Goal: Information Seeking & Learning: Check status

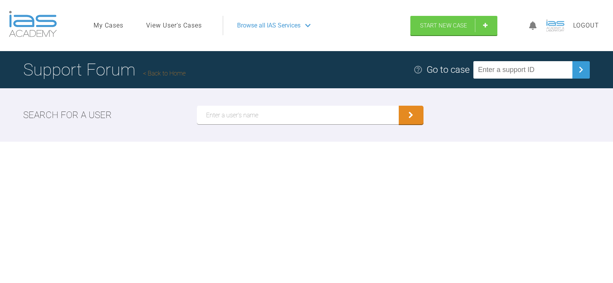
click at [538, 73] on input "text" at bounding box center [522, 69] width 99 height 17
paste input "JUCYMOVB"
type input "JUCYMOVB"
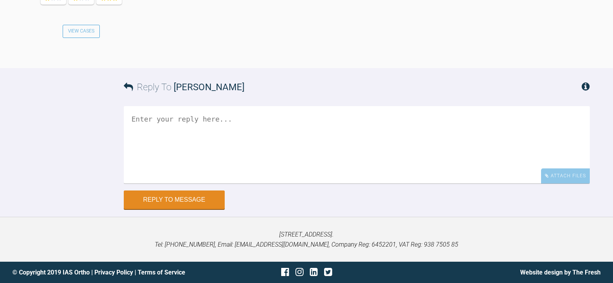
scroll to position [2129, 0]
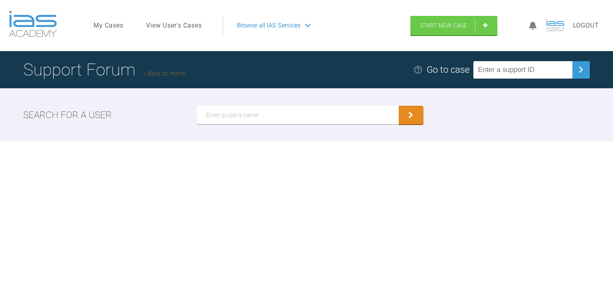
click at [541, 72] on input "text" at bounding box center [522, 69] width 99 height 17
paste input "CSACMPKE"
type input "CSACMPKE"
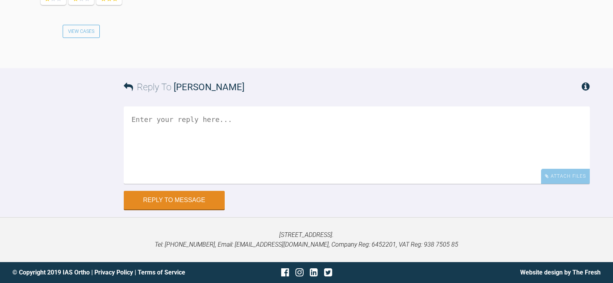
scroll to position [2389, 0]
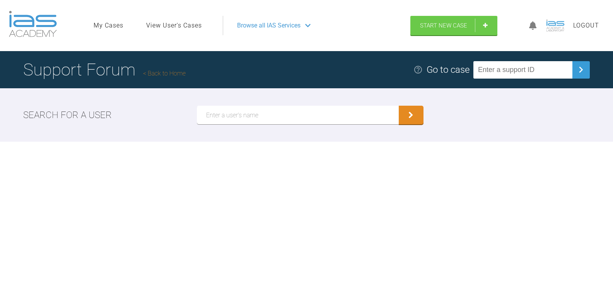
click at [526, 72] on input "text" at bounding box center [522, 69] width 99 height 17
paste input "1CMKXHIQ"
type input "1CMKXHIQ"
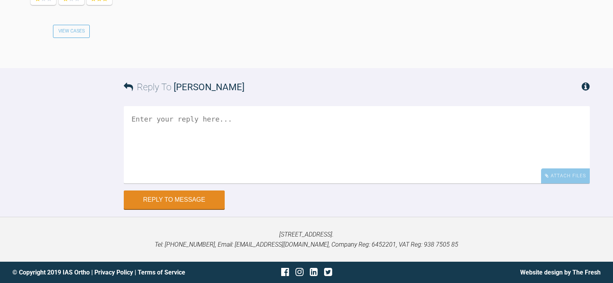
scroll to position [1140, 0]
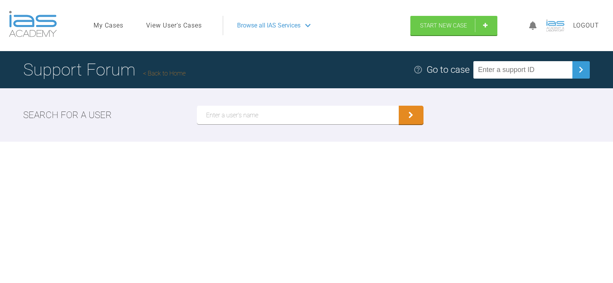
click at [533, 74] on input "text" at bounding box center [522, 69] width 99 height 17
paste input "MY0AFVHJ"
type input "MY0AFVHJ"
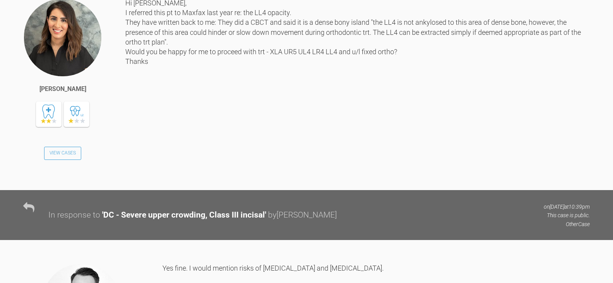
scroll to position [1803, 0]
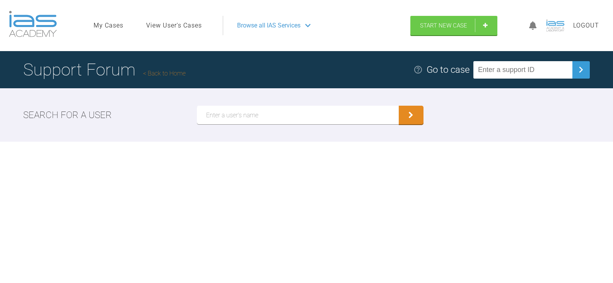
click at [542, 69] on input "text" at bounding box center [522, 69] width 99 height 17
paste input "6TCJAC6K"
type input "6TCJAC6K"
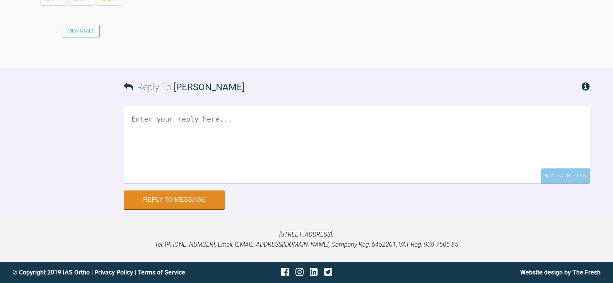
scroll to position [1396, 0]
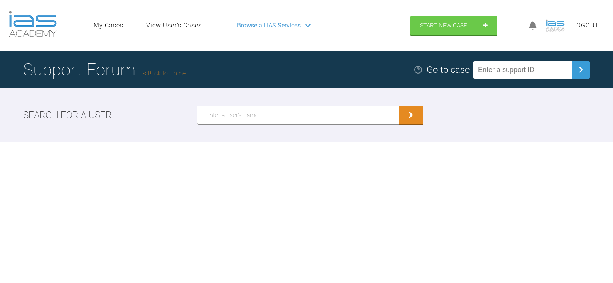
click at [503, 68] on input "text" at bounding box center [522, 69] width 99 height 17
paste input "AD7BNWDH"
type input "AD7BNWDH"
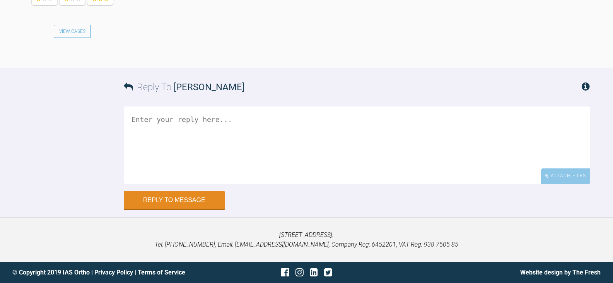
scroll to position [1495, 0]
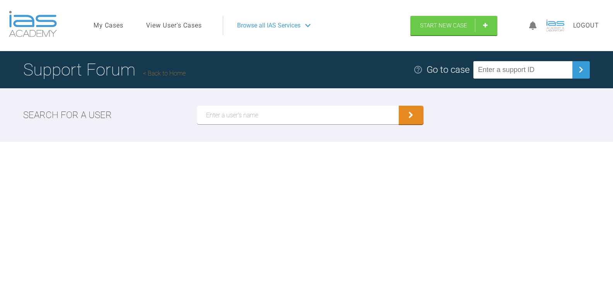
click at [549, 68] on input "text" at bounding box center [522, 69] width 99 height 17
paste input "9GC3GDHE"
type input "9GC3GDHE"
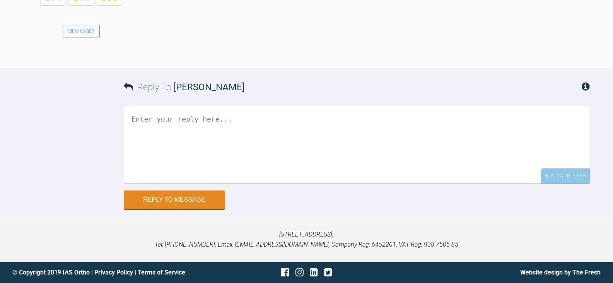
scroll to position [1446, 0]
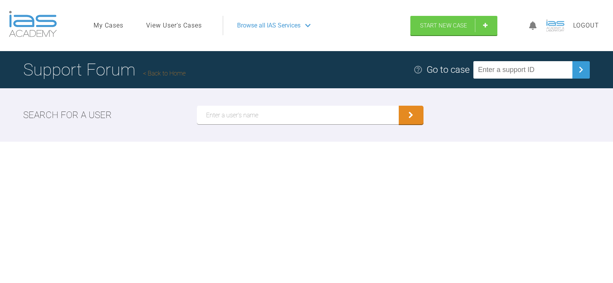
click at [505, 68] on input "text" at bounding box center [522, 69] width 99 height 17
paste input "ULAW6OAG"
type input "ULAW6OAG"
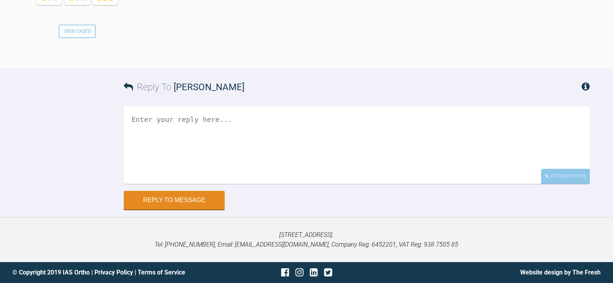
scroll to position [3579, 0]
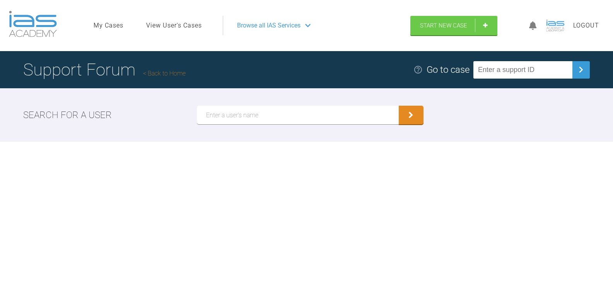
click at [537, 78] on input "text" at bounding box center [522, 69] width 99 height 17
paste input "BG68XTXR"
type input "BG68XTXR"
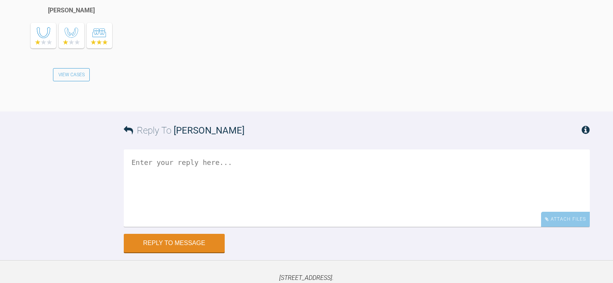
scroll to position [580, 0]
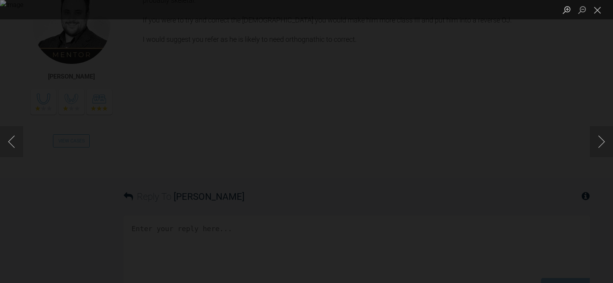
click at [538, 114] on div "Lightbox" at bounding box center [306, 141] width 613 height 283
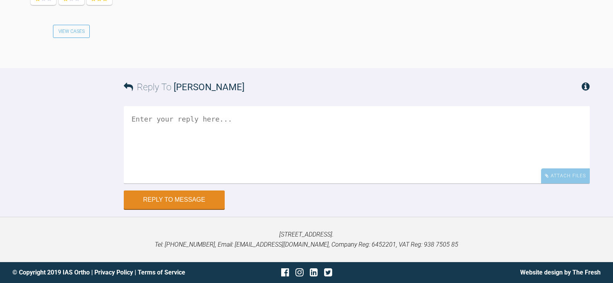
scroll to position [975, 0]
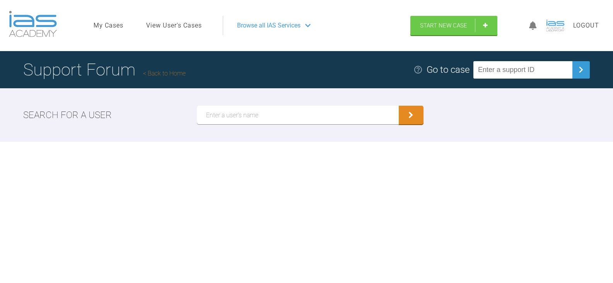
click at [517, 69] on input "text" at bounding box center [522, 69] width 99 height 17
paste input "38M4ZL33"
type input "38M4ZL33"
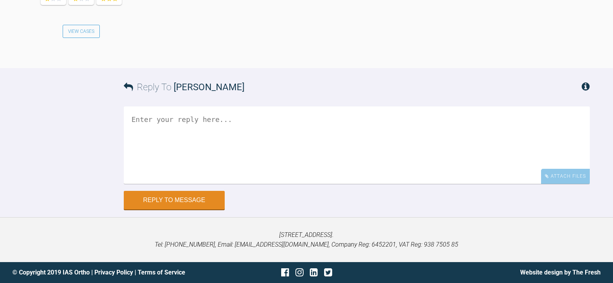
scroll to position [1760, 0]
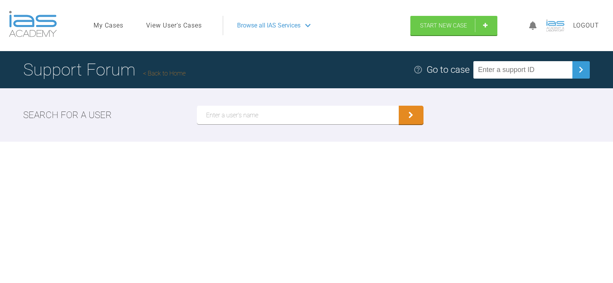
click at [508, 74] on input "text" at bounding box center [522, 69] width 99 height 17
paste input "S5PIIS34"
type input "S5PIIS34"
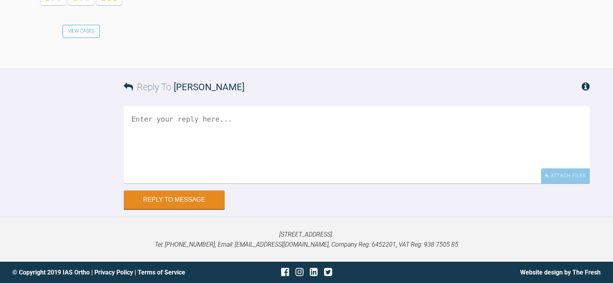
scroll to position [2397, 0]
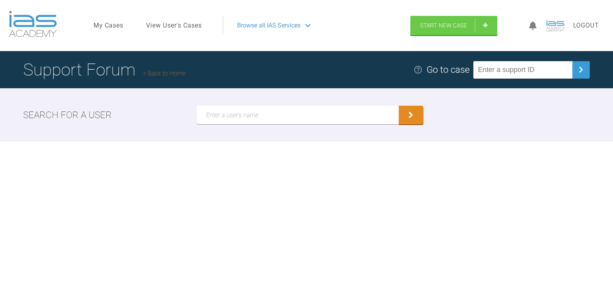
click at [527, 68] on input "text" at bounding box center [522, 69] width 99 height 17
paste input "YI1UPHT0"
type input "YI1UPHT0"
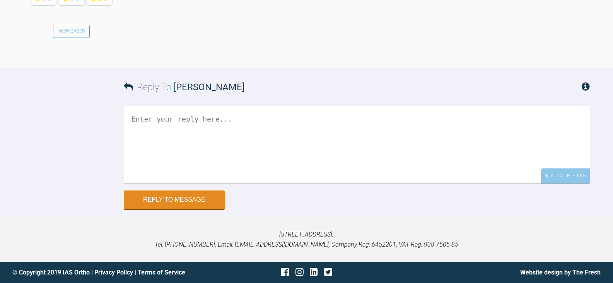
scroll to position [1485, 0]
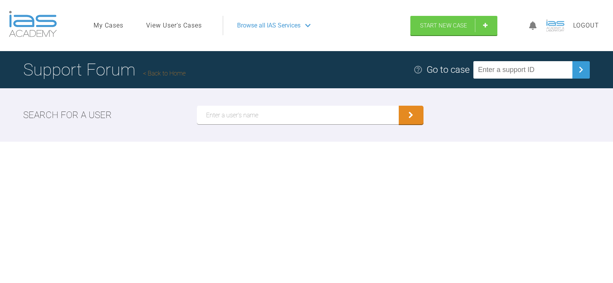
click at [532, 70] on input "text" at bounding box center [522, 69] width 99 height 17
paste input "WJR1MS8N"
type input "WJR1MS8N"
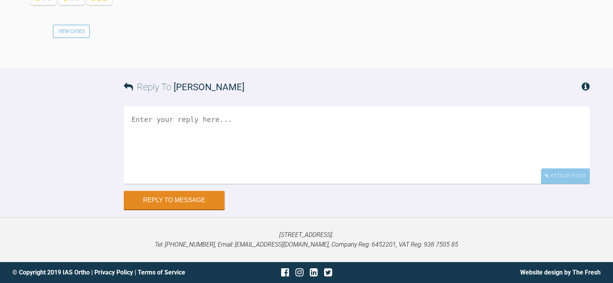
scroll to position [2097, 0]
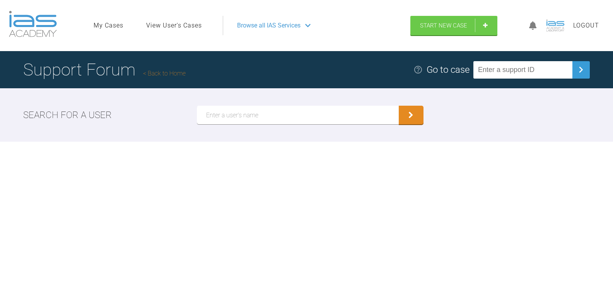
click at [508, 71] on input "text" at bounding box center [522, 69] width 99 height 17
paste input "FGLFJEQX"
type input "FGLFJEQX"
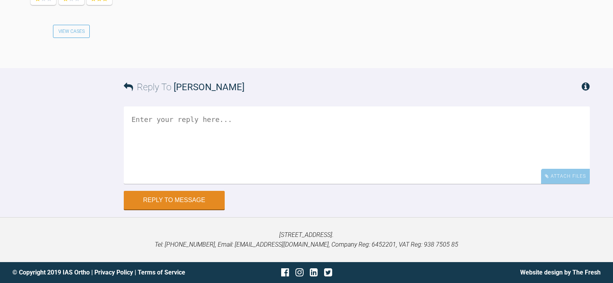
scroll to position [1375, 0]
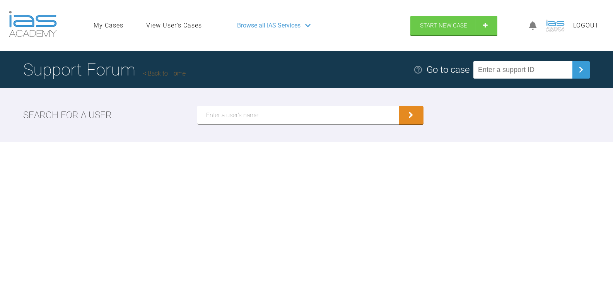
click at [514, 68] on input "text" at bounding box center [522, 69] width 99 height 17
paste input "33ZITGYV"
type input "33ZITGYV"
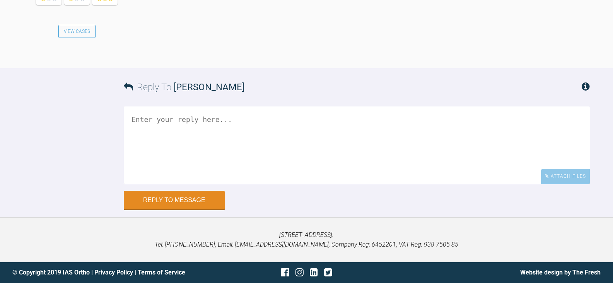
scroll to position [1199, 0]
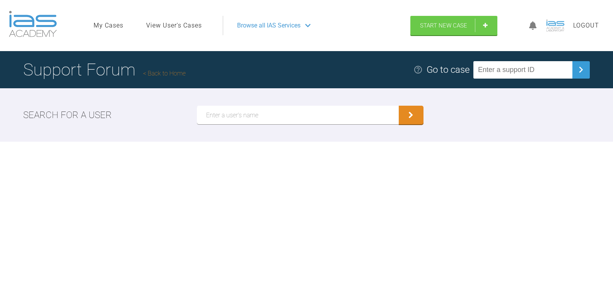
click at [512, 68] on input "text" at bounding box center [522, 69] width 99 height 17
paste input "KBRJG6YB"
type input "KBRJG6YB"
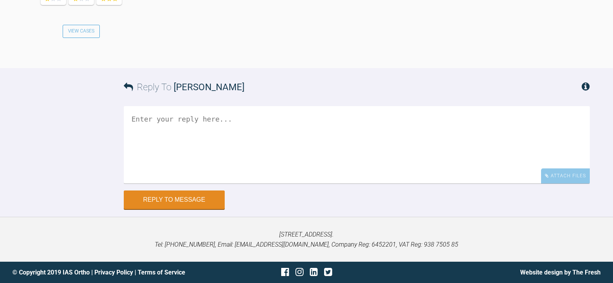
scroll to position [1427, 0]
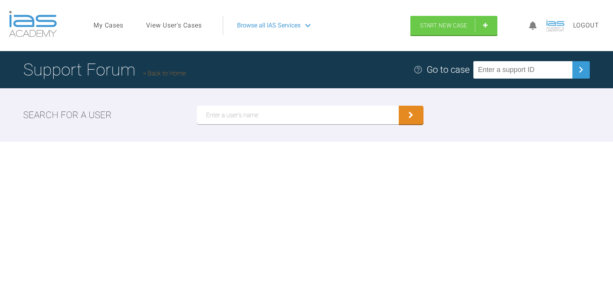
click at [527, 70] on input "text" at bounding box center [522, 69] width 99 height 17
paste input "QTDSDGAJ"
type input "QTDSDGAJ"
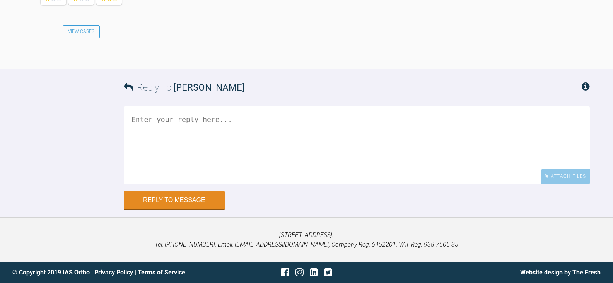
scroll to position [994, 0]
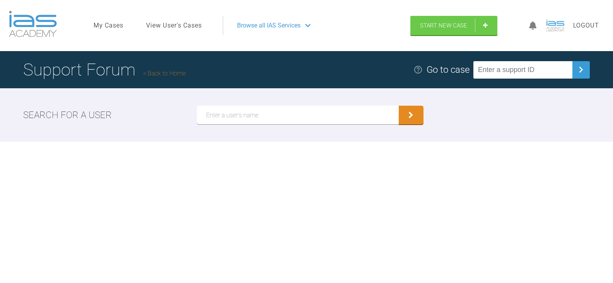
click at [509, 70] on input "text" at bounding box center [522, 69] width 99 height 17
paste input "9LUCZYYX"
type input "9LUCZYYX"
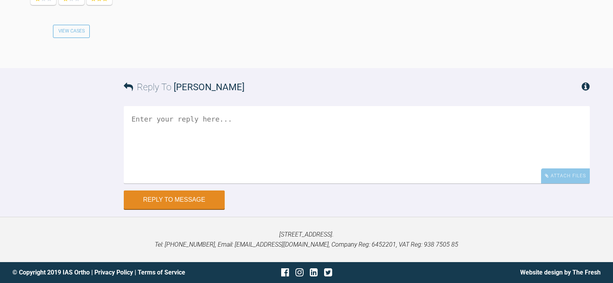
scroll to position [1182, 0]
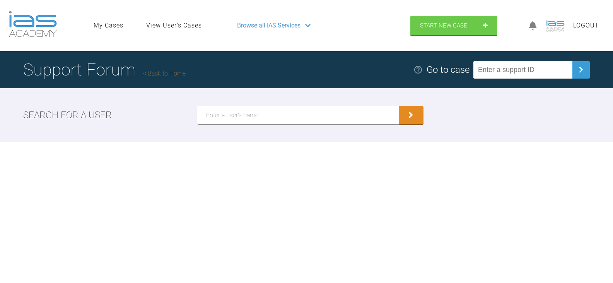
click at [525, 72] on input "text" at bounding box center [522, 69] width 99 height 17
paste input "SYX2JQUV"
type input "SYX2JQUV"
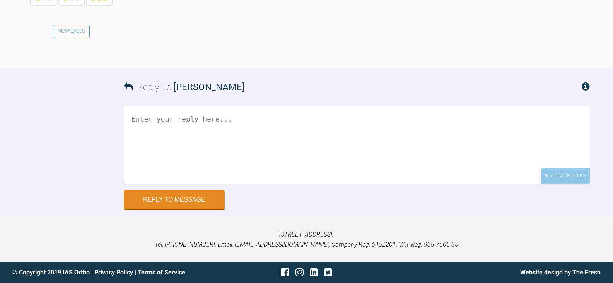
scroll to position [1276, 0]
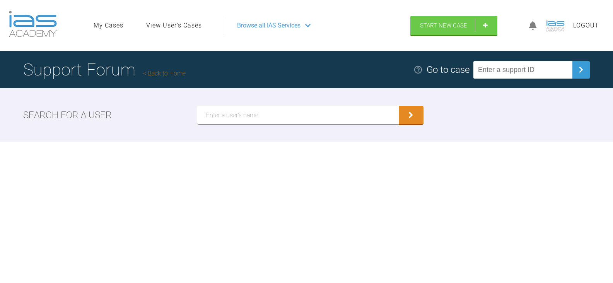
click at [528, 69] on input "text" at bounding box center [522, 69] width 99 height 17
paste input "49DH12VI"
type input "49DH12VI"
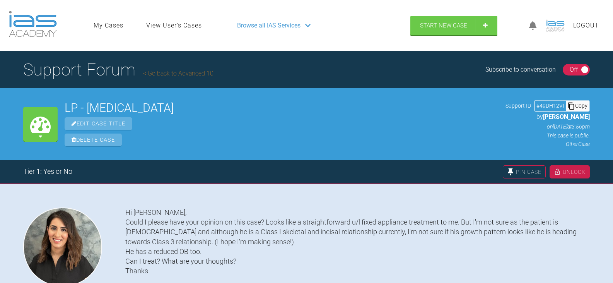
click at [234, 137] on div "Delete Case" at bounding box center [282, 139] width 434 height 13
drag, startPoint x: 592, startPoint y: 117, endPoint x: 545, endPoint y: 118, distance: 46.8
click at [545, 118] on div "My Cases LP - [MEDICAL_DATA] Edit Case Title Delete Case Support ID # 49DH12VI …" at bounding box center [306, 124] width 613 height 72
copy span "[PERSON_NAME]"
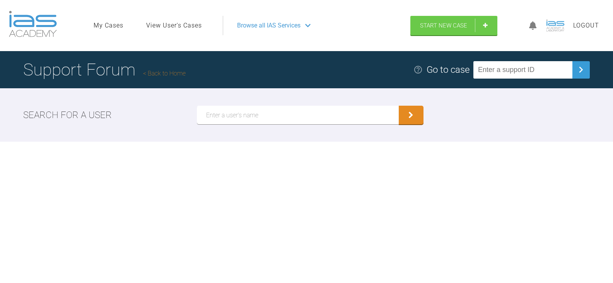
click at [327, 118] on input "text" at bounding box center [298, 115] width 202 height 19
paste input "[PERSON_NAME]"
type input "[PERSON_NAME]"
click at [399, 106] on button "submit" at bounding box center [411, 115] width 25 height 19
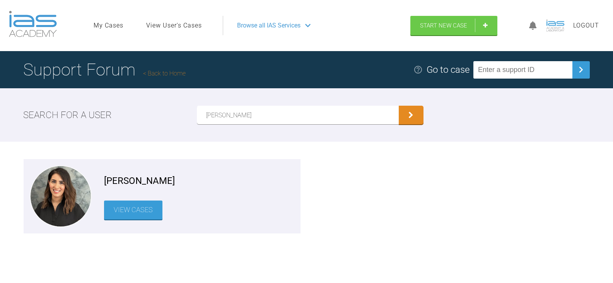
click at [135, 211] on link "View Cases" at bounding box center [133, 209] width 58 height 19
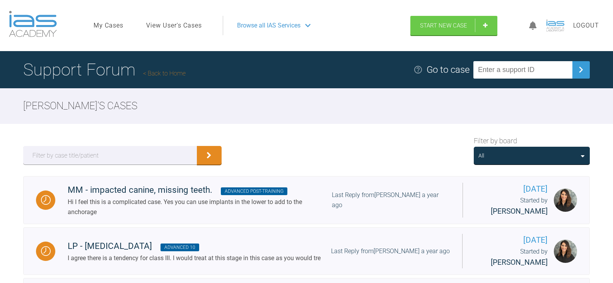
click at [305, 159] on div "Filter by board All" at bounding box center [306, 150] width 613 height 52
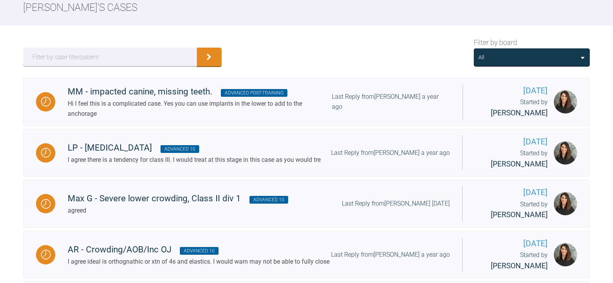
scroll to position [39, 0]
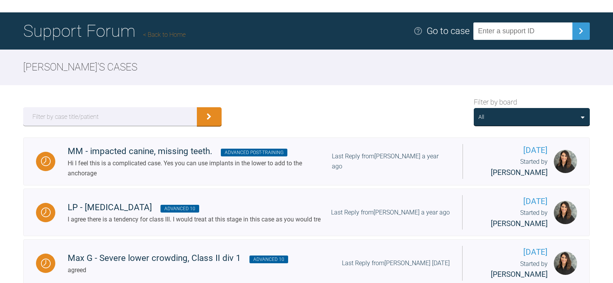
click at [536, 119] on div "All" at bounding box center [531, 117] width 107 height 9
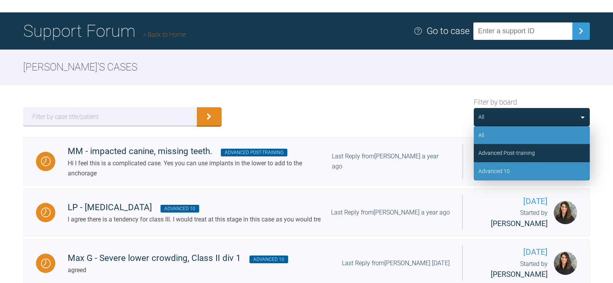
click at [515, 172] on div "Advanced 10" at bounding box center [532, 171] width 116 height 18
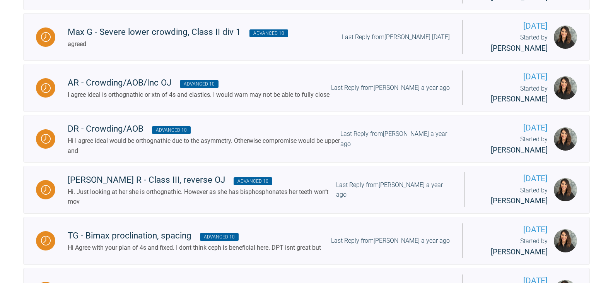
scroll to position [232, 0]
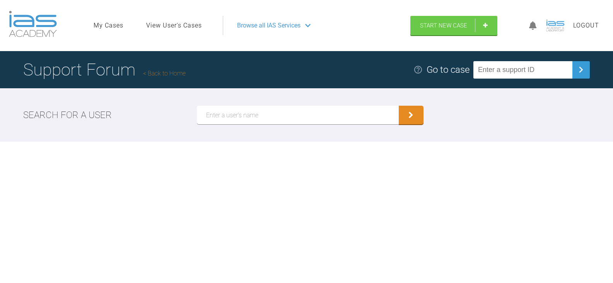
click at [530, 67] on input "text" at bounding box center [522, 69] width 99 height 17
paste input "LFHZYDRA"
type input "LFHZYDRA"
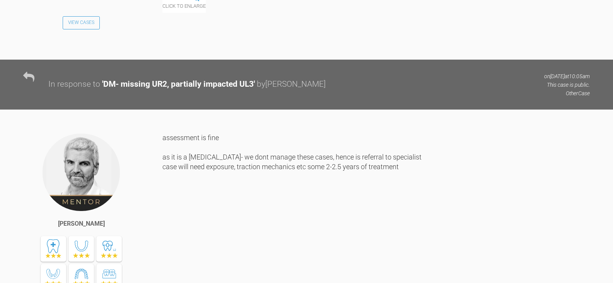
scroll to position [892, 0]
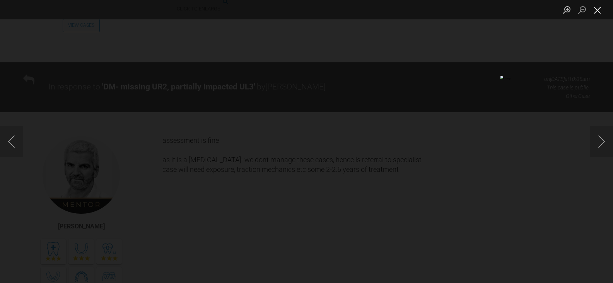
click at [601, 9] on button "Close lightbox" at bounding box center [597, 10] width 15 height 14
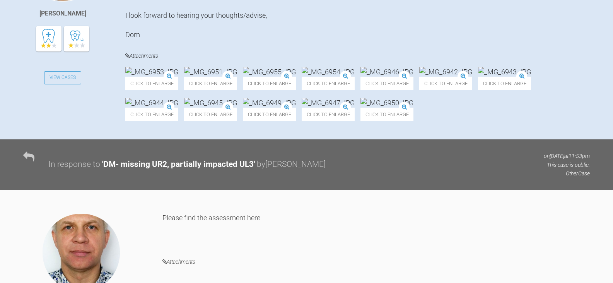
scroll to position [273, 0]
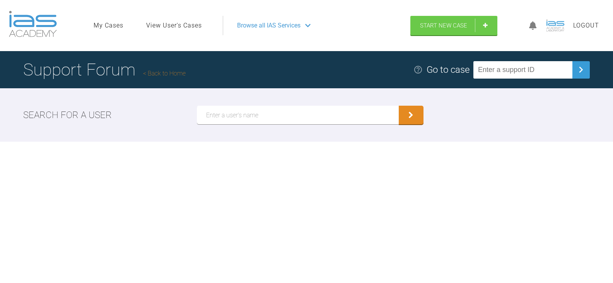
click at [540, 65] on input "text" at bounding box center [522, 69] width 99 height 17
paste input "NWH2K0DM"
type input "NWH2K0DM"
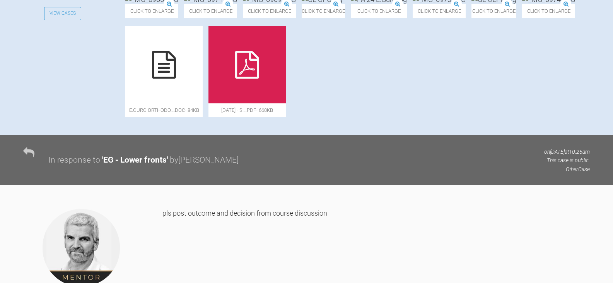
scroll to position [348, 0]
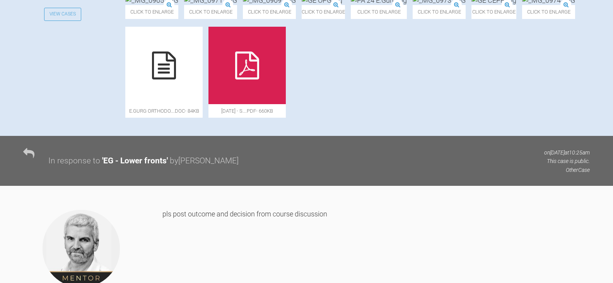
click at [471, 5] on img at bounding box center [493, 0] width 45 height 10
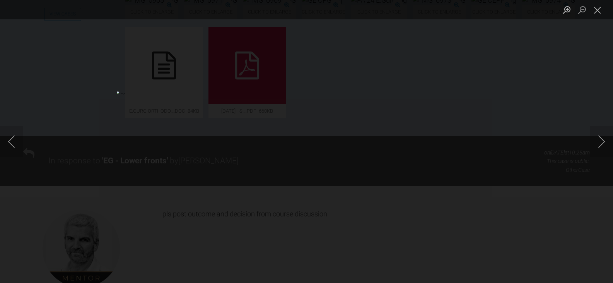
click at [534, 198] on div "Lightbox" at bounding box center [306, 141] width 613 height 283
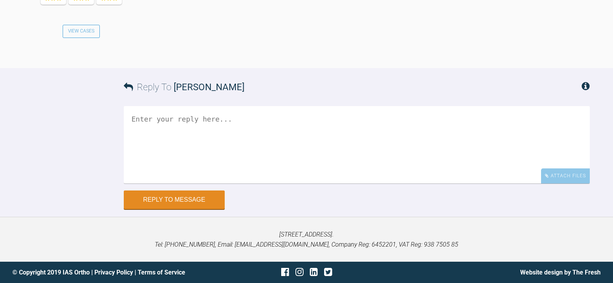
scroll to position [2856, 0]
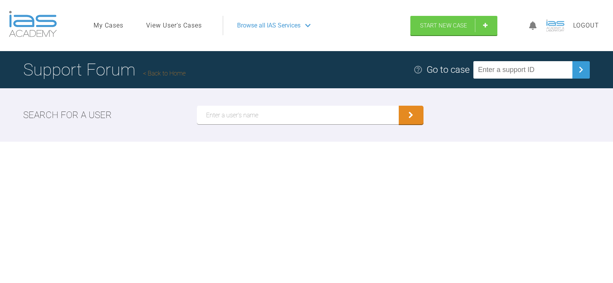
click at [537, 71] on input "text" at bounding box center [522, 69] width 99 height 17
paste input "9RRPR9EZ"
type input "9RRPR9EZ"
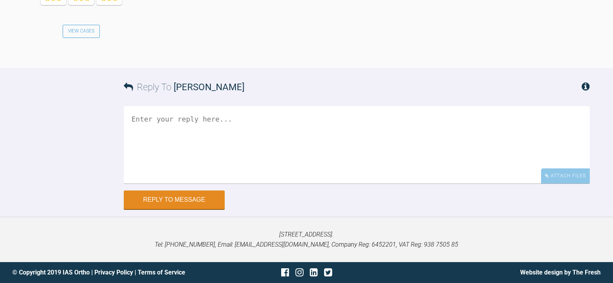
scroll to position [1692, 0]
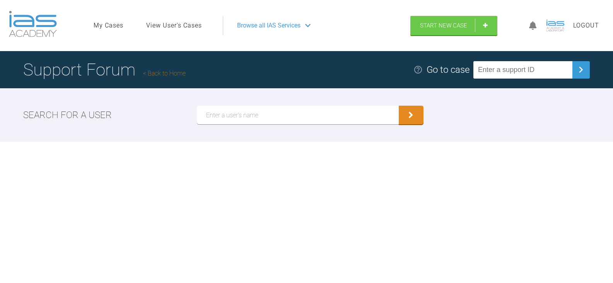
click at [494, 68] on input "text" at bounding box center [522, 69] width 99 height 17
paste input "5NW3LNT8"
type input "5NW3LNT8"
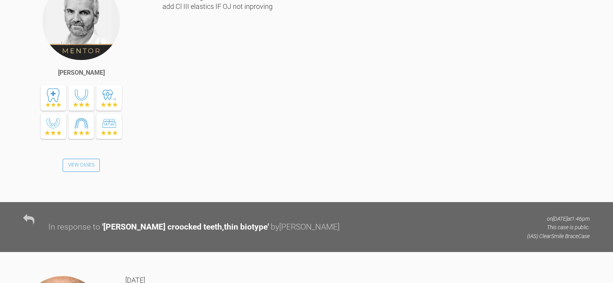
scroll to position [6971, 0]
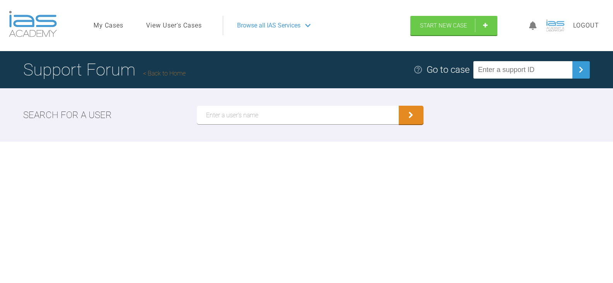
click at [527, 65] on input "text" at bounding box center [522, 69] width 99 height 17
paste input "[PERSON_NAME]"
type input "[PERSON_NAME]"
click at [361, 115] on input "text" at bounding box center [298, 115] width 202 height 19
paste input "[PERSON_NAME]"
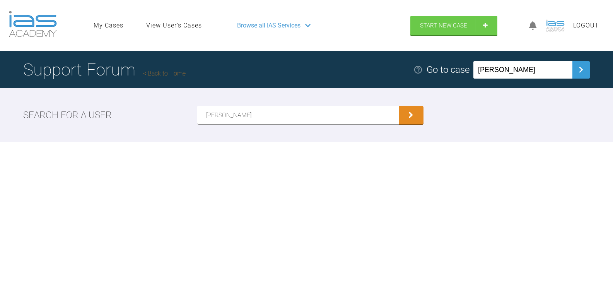
type input "[PERSON_NAME]"
click at [399, 106] on button "submit" at bounding box center [411, 115] width 25 height 19
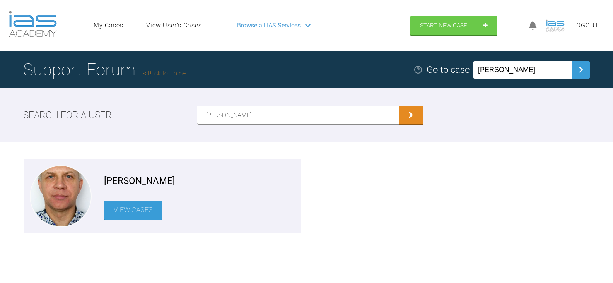
click at [152, 215] on link "View Cases" at bounding box center [133, 209] width 58 height 19
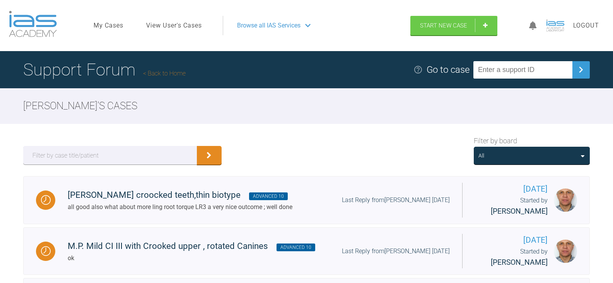
click at [517, 159] on div "All" at bounding box center [531, 155] width 107 height 9
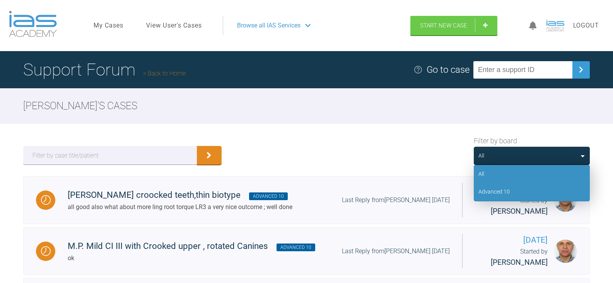
click at [501, 189] on div "Advanced 10" at bounding box center [493, 191] width 31 height 9
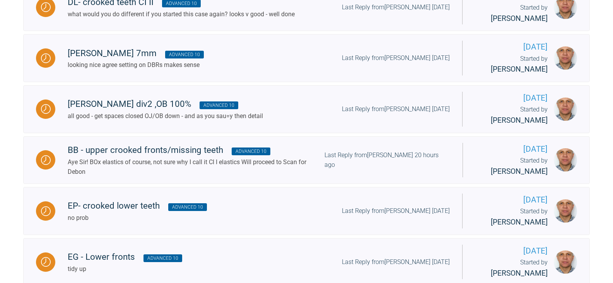
scroll to position [348, 0]
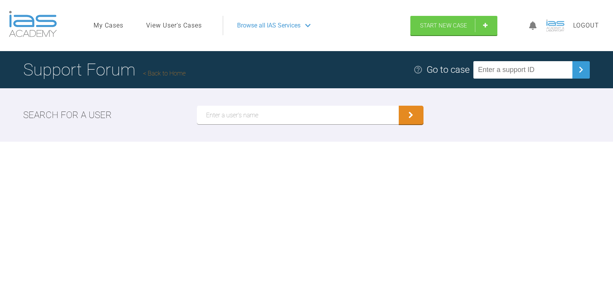
click at [549, 65] on input "text" at bounding box center [522, 69] width 99 height 17
paste input "8HXYLHQI"
type input "8HXYLHQI"
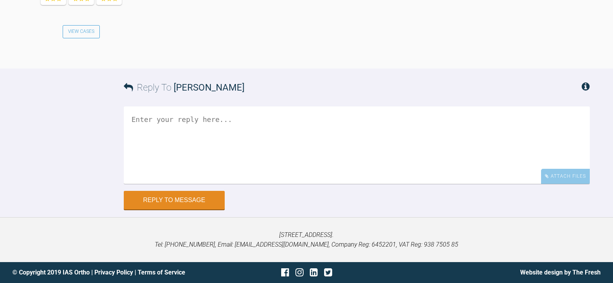
scroll to position [1057, 0]
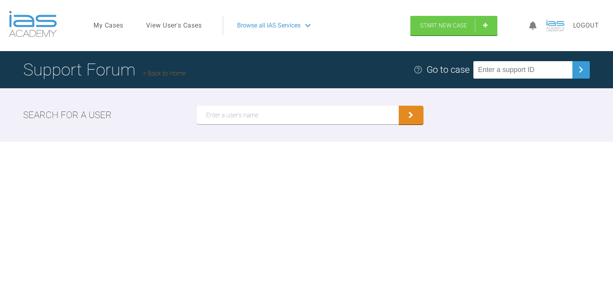
click at [532, 71] on input "text" at bounding box center [522, 69] width 99 height 17
paste input "KUDMEEPA"
type input "KUDMEEPA"
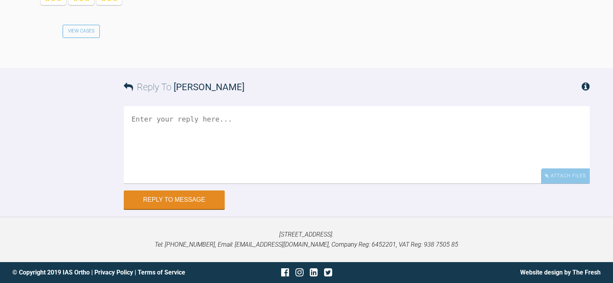
scroll to position [1234, 0]
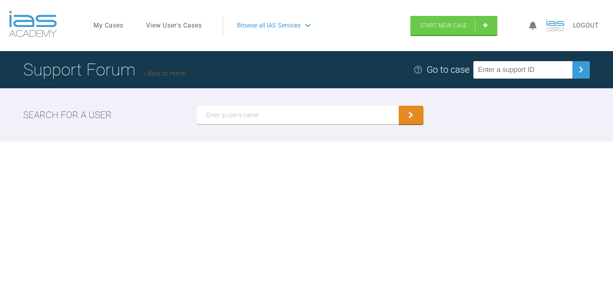
click at [551, 67] on input "text" at bounding box center [522, 69] width 99 height 17
paste input "KOQRVVCW"
type input "KOQRVVCW"
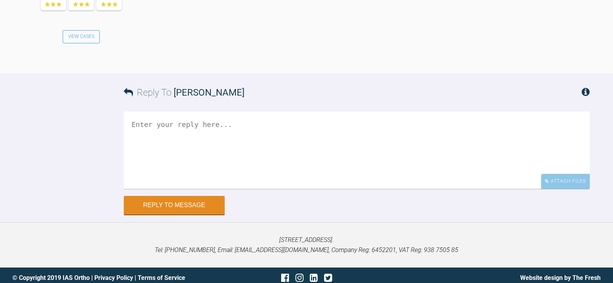
scroll to position [2560, 0]
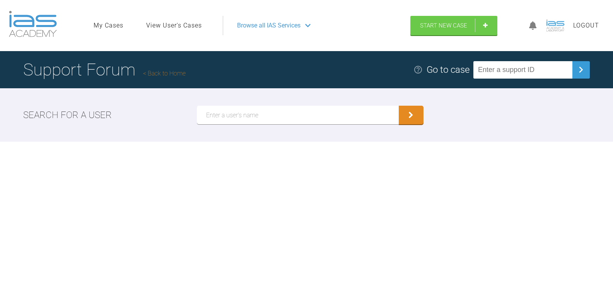
click at [539, 67] on input "text" at bounding box center [522, 69] width 99 height 17
paste input "D9SI0L6H"
type input "D9SI0L6H"
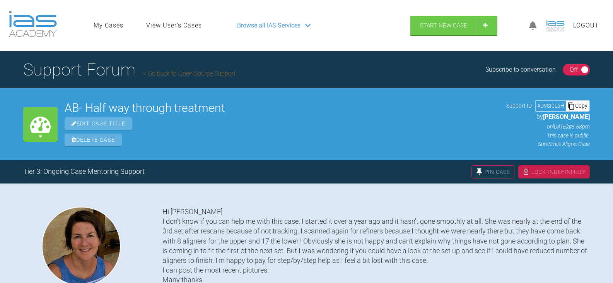
click at [580, 105] on div "Copy" at bounding box center [577, 106] width 23 height 10
click at [234, 105] on h2 "AB- Half way through treatment" at bounding box center [282, 108] width 435 height 12
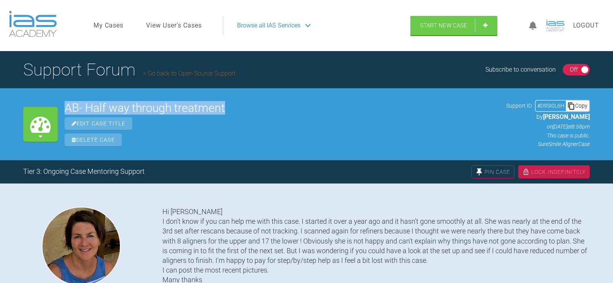
drag, startPoint x: 227, startPoint y: 109, endPoint x: 65, endPoint y: 97, distance: 163.2
click at [65, 97] on div "My Cases AB- Half way through treatment Edit Case Title Delete Case Support ID …" at bounding box center [306, 124] width 613 height 72
copy h2 "AB- Half way through treatment"
click at [112, 22] on link "My Cases" at bounding box center [109, 25] width 30 height 10
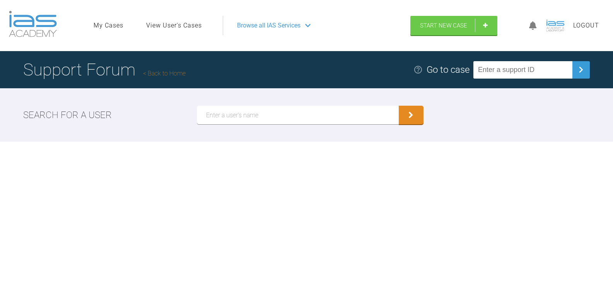
click at [510, 74] on input "text" at bounding box center [522, 69] width 99 height 17
paste input "JJIO4B7G"
type input "JJIO4B7G"
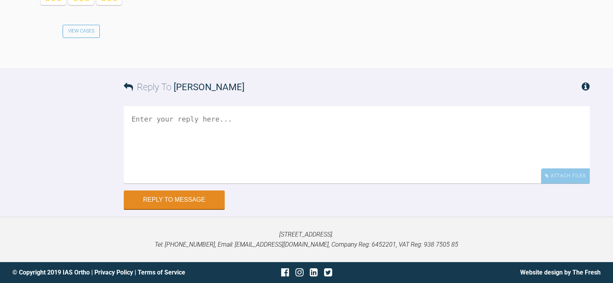
scroll to position [1469, 0]
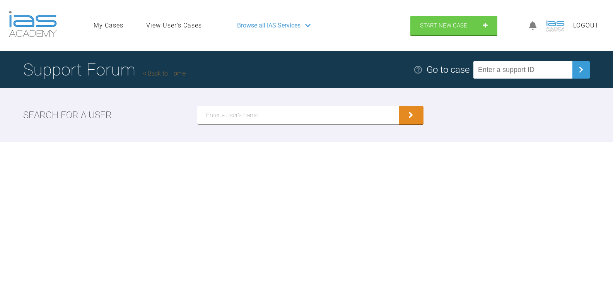
click at [541, 70] on input "text" at bounding box center [522, 69] width 99 height 17
paste input "JPEDRLIU"
type input "JPEDRLIU"
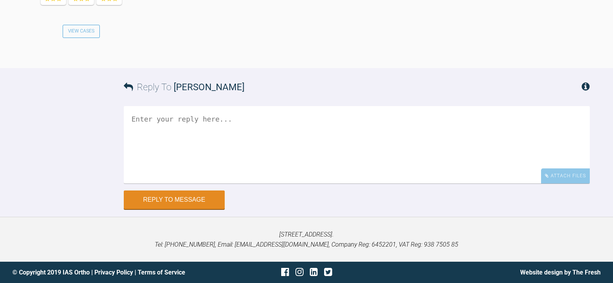
scroll to position [656, 0]
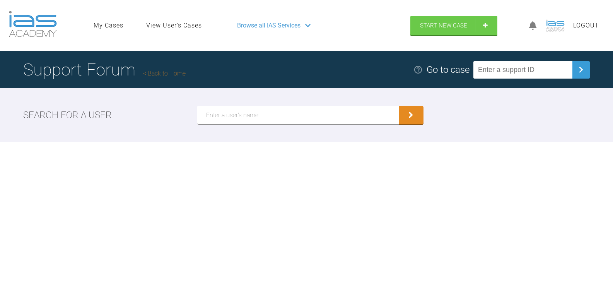
click at [504, 68] on input "text" at bounding box center [522, 69] width 99 height 17
paste input "IBTAEHTK"
type input "IBTAEHTK"
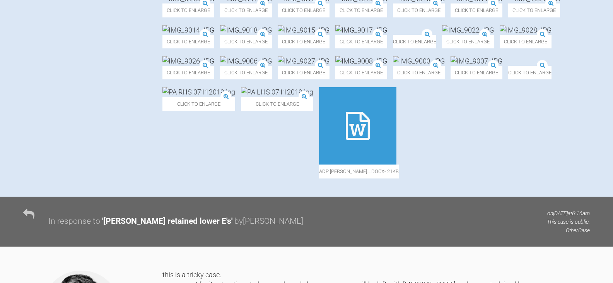
scroll to position [425, 0]
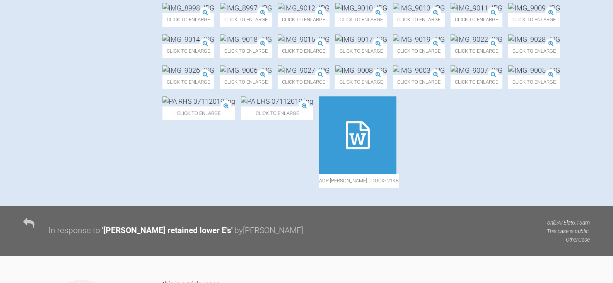
click at [393, 44] on img at bounding box center [419, 39] width 52 height 10
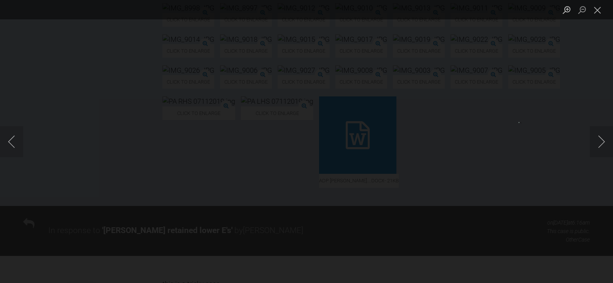
click at [600, 81] on div "Lightbox" at bounding box center [306, 141] width 613 height 283
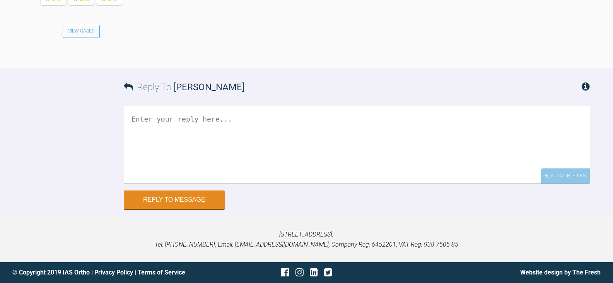
scroll to position [3982, 0]
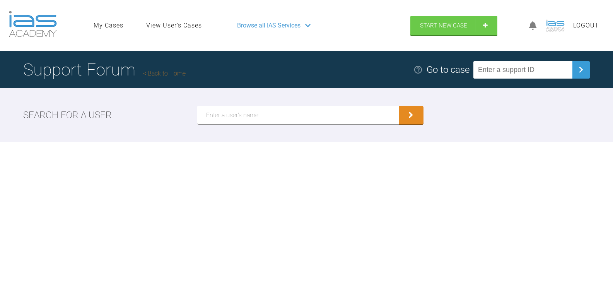
click at [550, 72] on input "text" at bounding box center [522, 69] width 99 height 17
paste input "TPO2QJOE"
type input "TPO2QJOE"
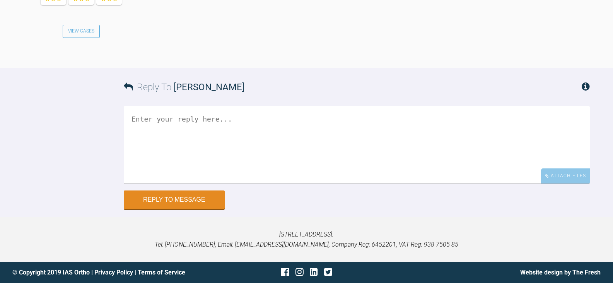
scroll to position [1620, 0]
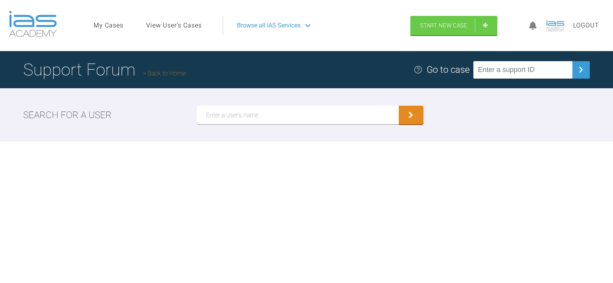
click at [503, 68] on input "text" at bounding box center [522, 69] width 99 height 17
paste input "P2HJHTRR"
type input "P2HJHTRR"
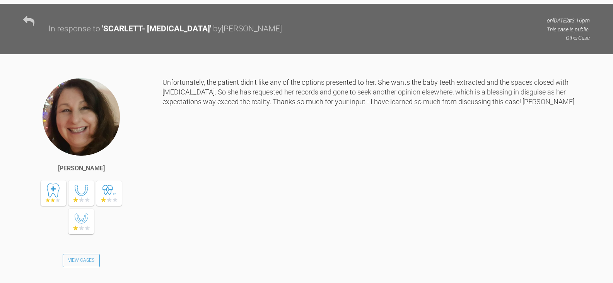
scroll to position [2155, 0]
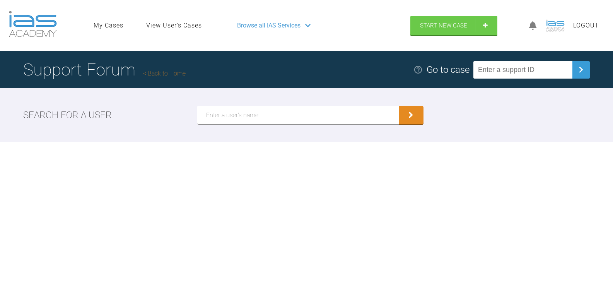
click at [523, 60] on div "Support Forum Back to Home Go to case" at bounding box center [306, 69] width 613 height 37
click at [525, 65] on input "text" at bounding box center [522, 69] width 99 height 17
paste input "MX5WJYQT"
type input "MX5WJYQT"
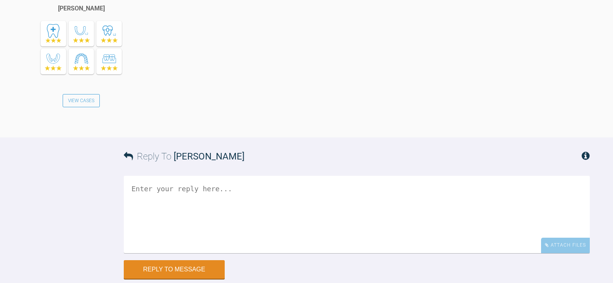
scroll to position [1204, 0]
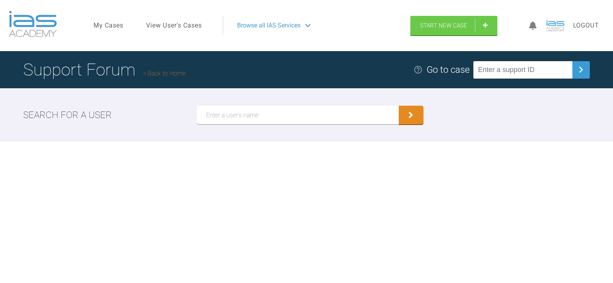
click at [500, 68] on input "text" at bounding box center [522, 69] width 99 height 17
paste input "JJAADZBY"
type input "JJAADZBY"
click at [537, 69] on input "text" at bounding box center [522, 69] width 99 height 17
paste input "IYYCAKLS"
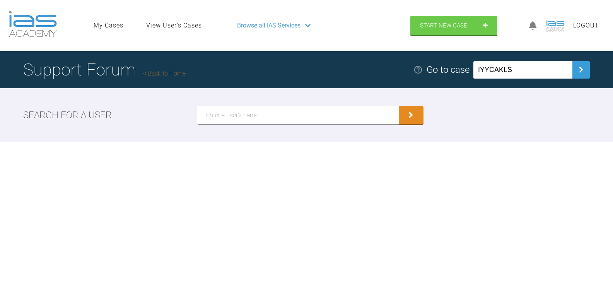
type input "IYYCAKLS"
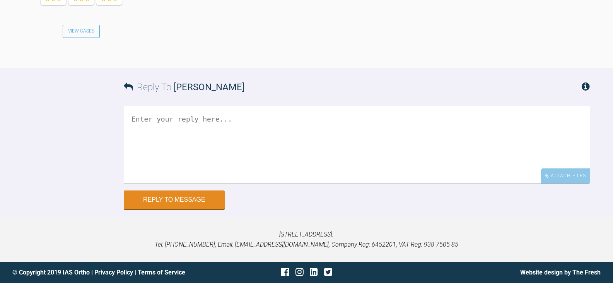
scroll to position [888, 0]
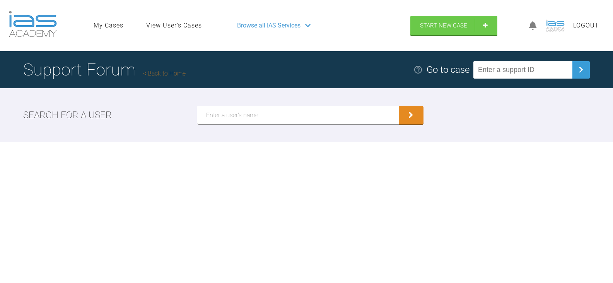
click at [521, 68] on input "text" at bounding box center [522, 69] width 99 height 17
paste input "OZS87BVN"
type input "OZS87BVN"
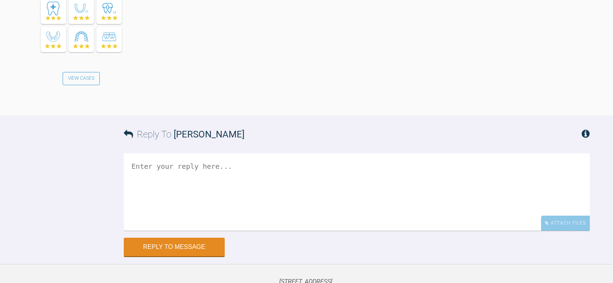
scroll to position [1282, 0]
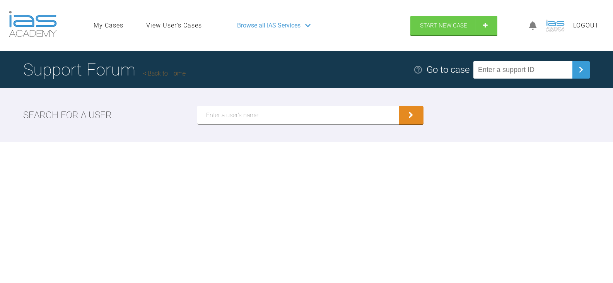
click at [522, 68] on input "text" at bounding box center [522, 69] width 99 height 17
paste input "Z5UDF6XI"
type input "Z5UDF6XI"
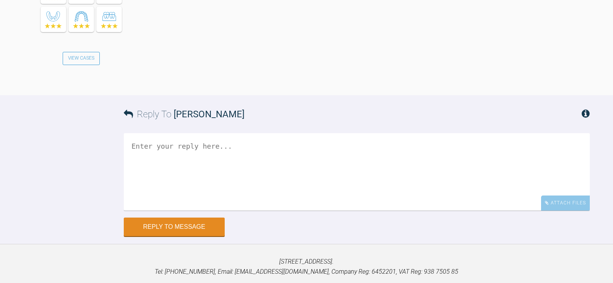
scroll to position [1342, 0]
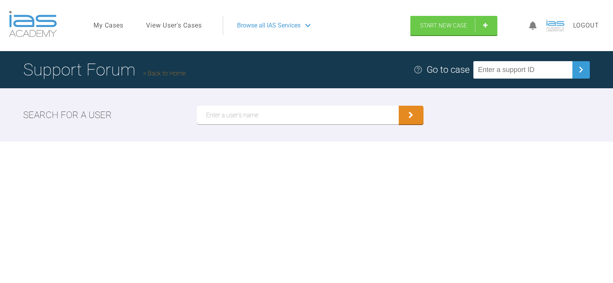
click at [530, 73] on input "text" at bounding box center [522, 69] width 99 height 17
paste input "2DSZTJ4M"
type input "2DSZTJ4M"
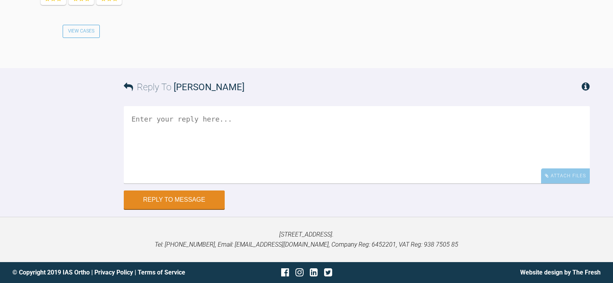
scroll to position [921, 0]
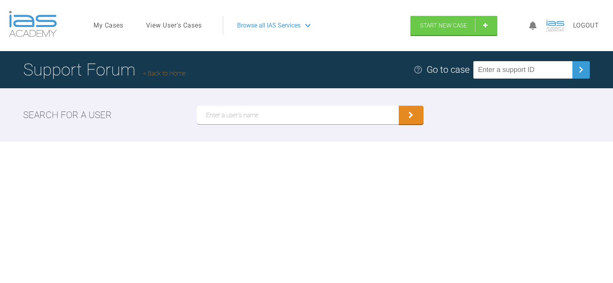
click at [532, 63] on input "text" at bounding box center [522, 69] width 99 height 17
paste input "DLQ2USHW"
type input "DLQ2USHW"
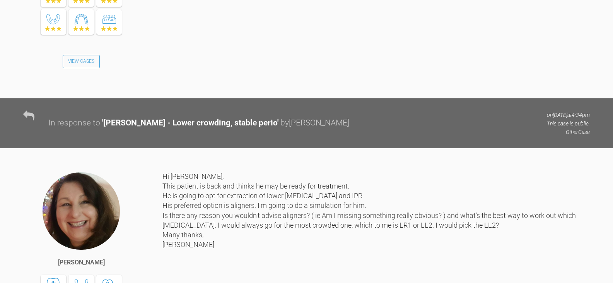
scroll to position [2498, 0]
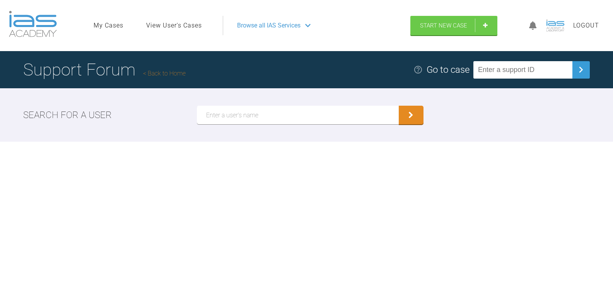
click at [547, 69] on input "text" at bounding box center [522, 69] width 99 height 17
paste input "C5VNWH6C"
type input "C5VNWH6C"
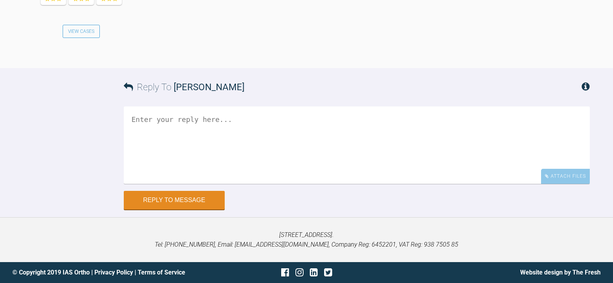
scroll to position [1508, 0]
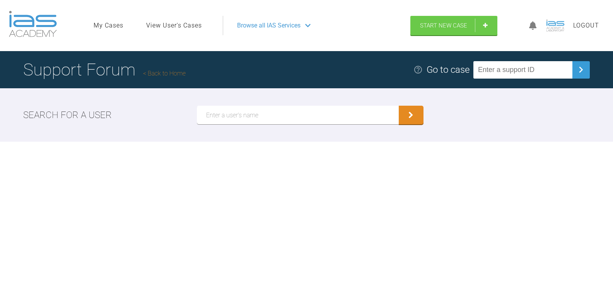
click at [528, 63] on input "text" at bounding box center [522, 69] width 99 height 17
paste input "KPAEXLLM"
type input "KPAEXLLM"
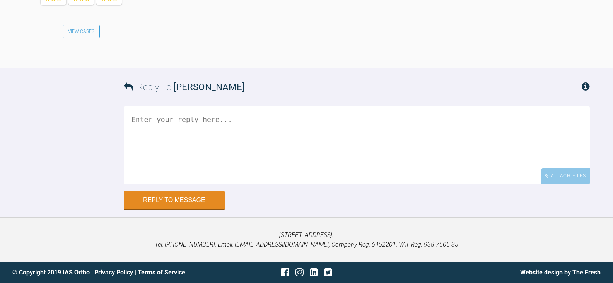
scroll to position [1943, 0]
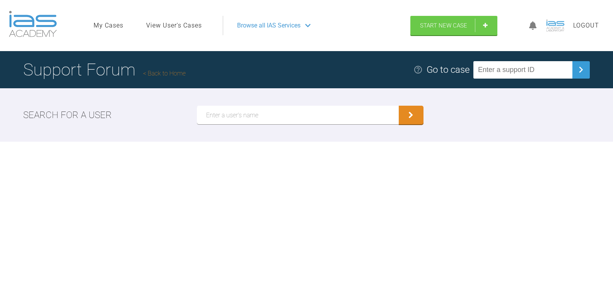
click at [561, 66] on input "text" at bounding box center [522, 69] width 99 height 17
paste input "2CI0HFFS"
type input "2CI0HFFS"
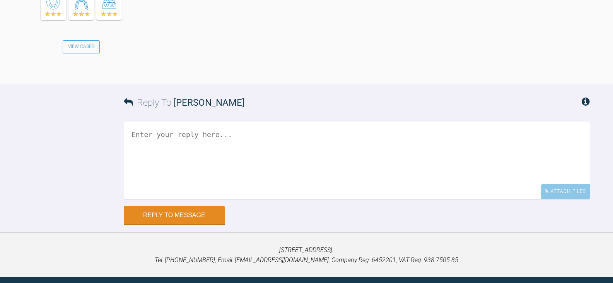
scroll to position [2552, 0]
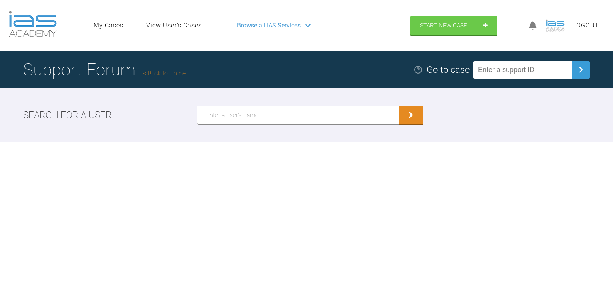
click at [551, 71] on input "text" at bounding box center [522, 69] width 99 height 17
paste input "QSX0CQDY"
type input "QSX0CQDY"
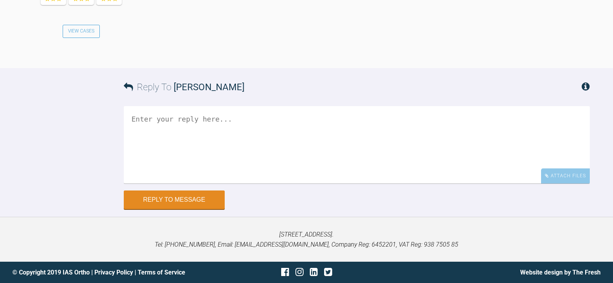
scroll to position [1276, 0]
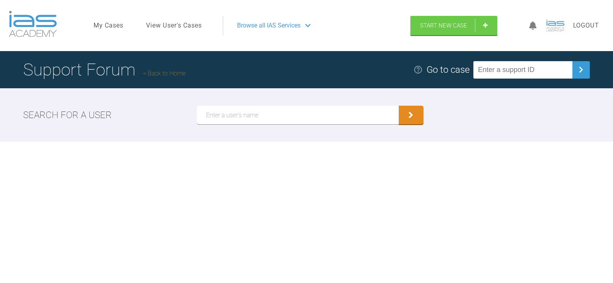
click at [530, 67] on input "text" at bounding box center [522, 69] width 99 height 17
paste input "LUBTC12M"
type input "LUBTC12M"
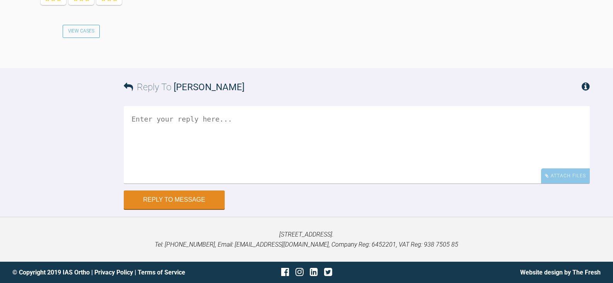
scroll to position [1001, 0]
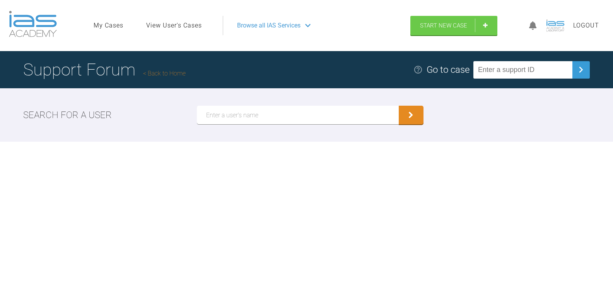
click at [507, 70] on input "text" at bounding box center [522, 69] width 99 height 17
paste input "UPNUGZF3"
type input "UPNUGZF3"
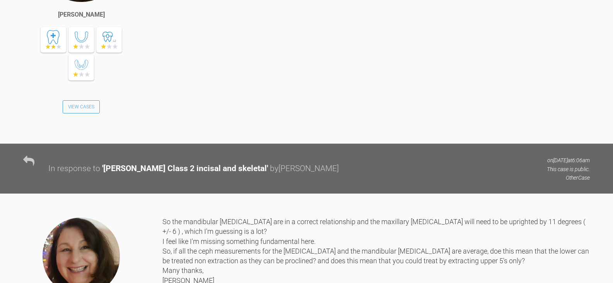
scroll to position [2099, 0]
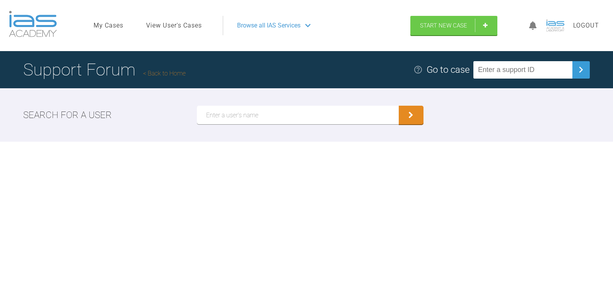
click at [551, 72] on input "text" at bounding box center [522, 69] width 99 height 17
paste input "RGBHTWCZ"
type input "RGBHTWCZ"
click at [539, 73] on input "text" at bounding box center [522, 69] width 99 height 17
paste input "SM5XHJDU"
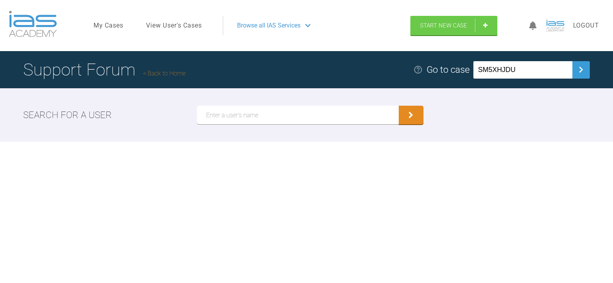
type input "SM5XHJDU"
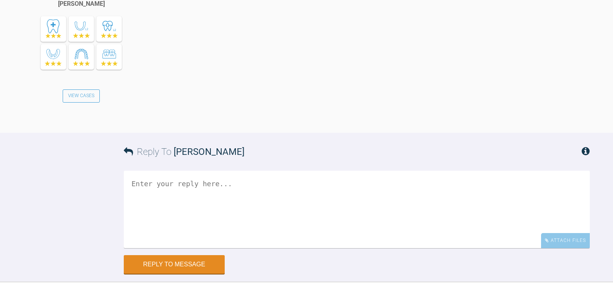
scroll to position [1340, 0]
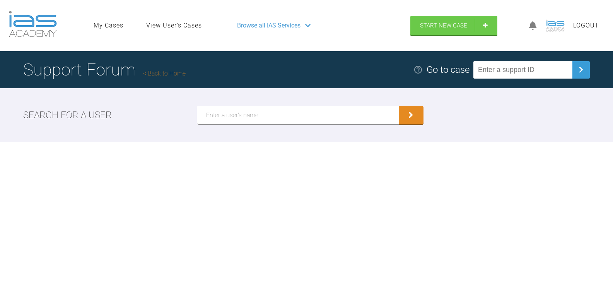
click at [543, 71] on input "text" at bounding box center [522, 69] width 99 height 17
paste input "RT1V9GAI"
type input "RT1V9GAI"
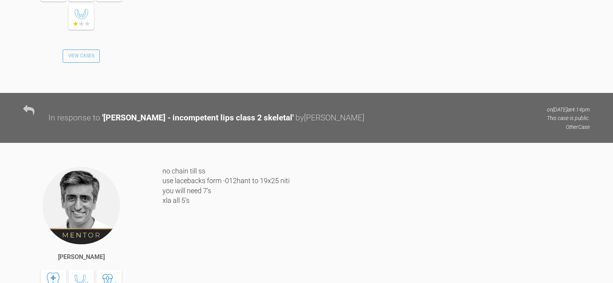
scroll to position [1138, 0]
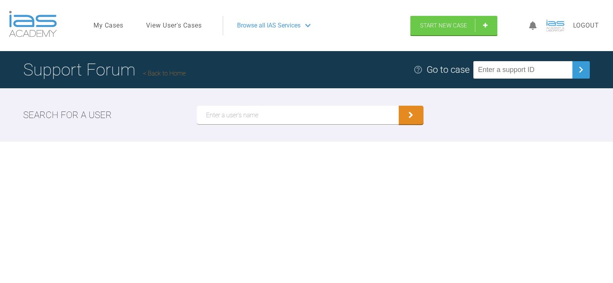
click at [558, 72] on input "text" at bounding box center [522, 69] width 99 height 17
paste input "RFTI3SW1"
type input "RFTI3SW1"
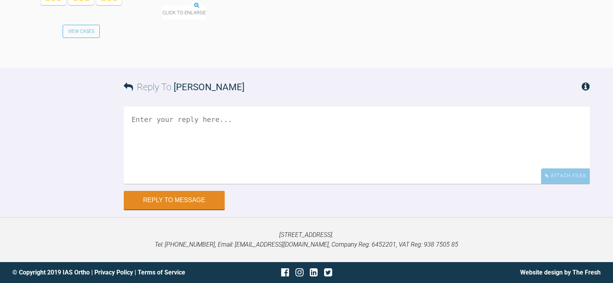
scroll to position [2702, 0]
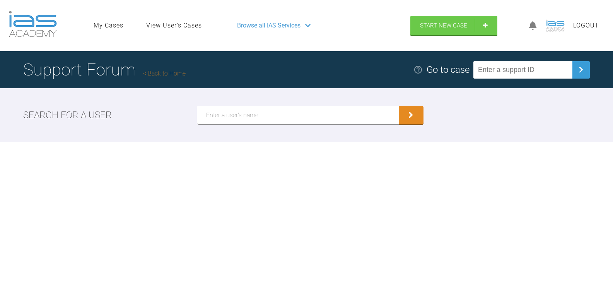
click at [514, 72] on input "text" at bounding box center [522, 69] width 99 height 17
paste input "QTD4P0UM"
type input "QTD4P0UM"
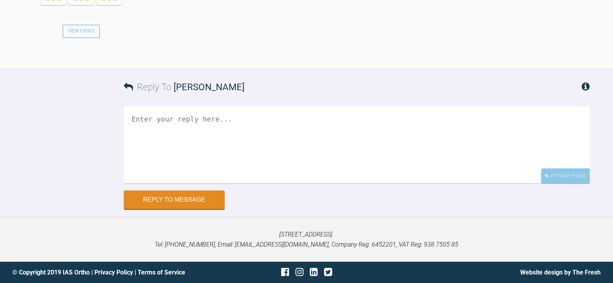
scroll to position [2378, 0]
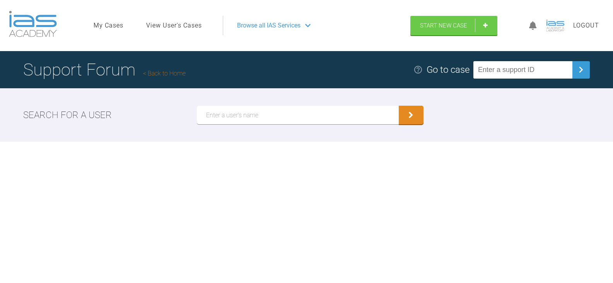
click at [536, 73] on input "text" at bounding box center [522, 69] width 99 height 17
paste input "JSMOG7H2"
type input "JSMOG7H2"
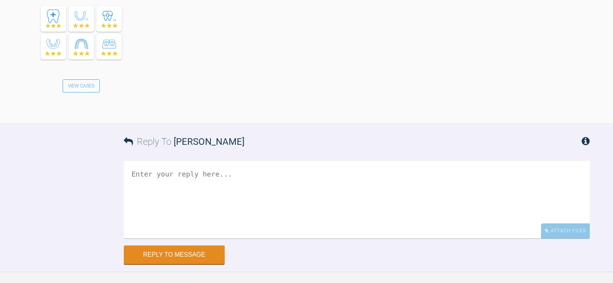
scroll to position [1237, 0]
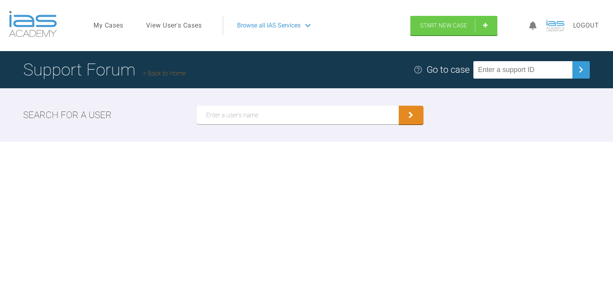
click at [502, 71] on input "text" at bounding box center [522, 69] width 99 height 17
paste input "CBFYXURB"
type input "CBFYXURB"
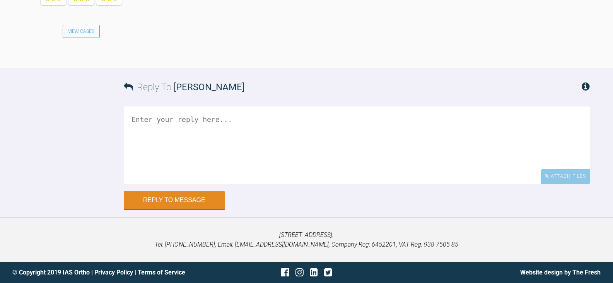
scroll to position [1026, 0]
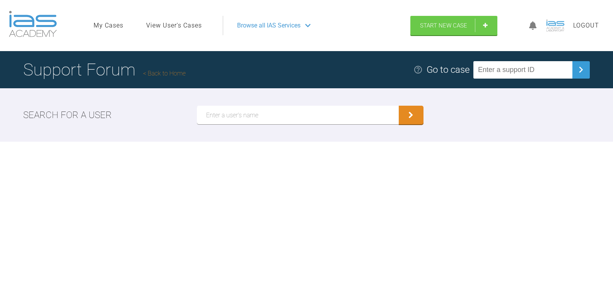
click at [533, 68] on input "text" at bounding box center [522, 69] width 99 height 17
paste input "SRMQOZI5"
type input "SRMQOZI5"
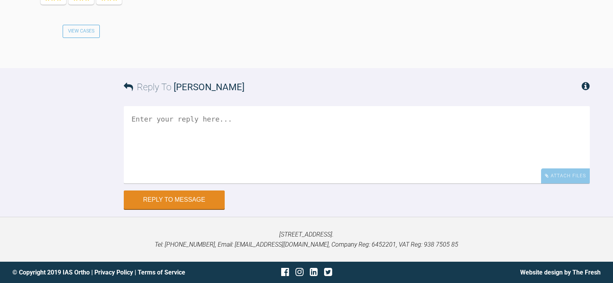
scroll to position [1718, 0]
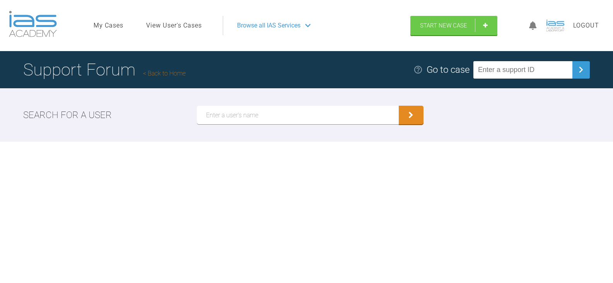
click at [544, 69] on input "text" at bounding box center [522, 69] width 99 height 17
paste input "8VHA9FCQ"
type input "8VHA9FCQ"
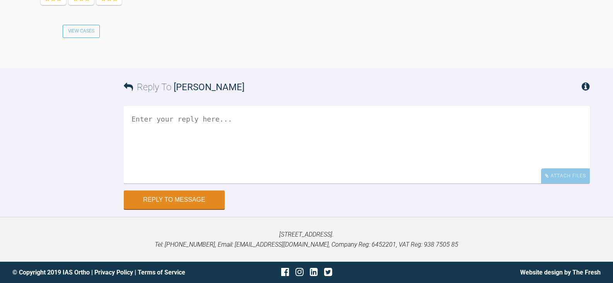
scroll to position [2706, 0]
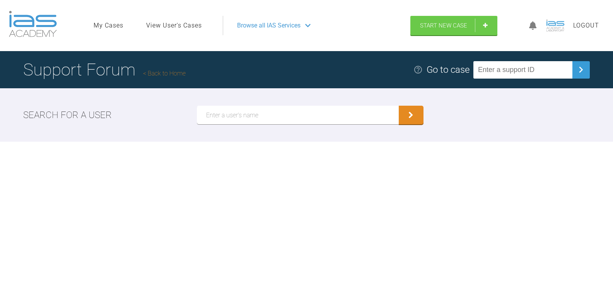
click at [541, 70] on input "text" at bounding box center [522, 69] width 99 height 17
paste input "WZL6FJ1B"
type input "WZL6FJ1B"
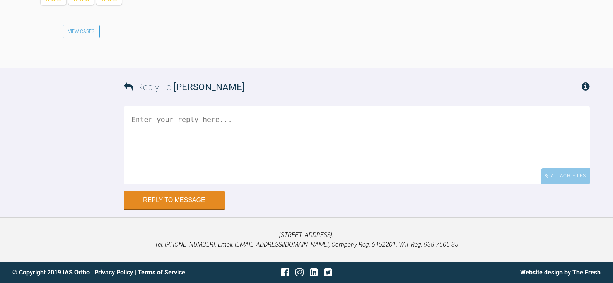
scroll to position [1581, 0]
